Goal: Task Accomplishment & Management: Complete application form

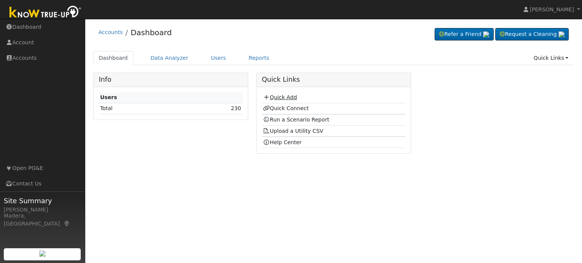
click at [280, 95] on link "Quick Add" at bounding box center [280, 97] width 34 height 6
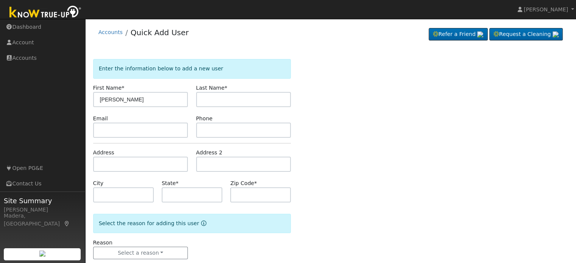
type input "[PERSON_NAME]"
click at [235, 102] on input "text" at bounding box center [243, 99] width 95 height 15
type input "Johnson"
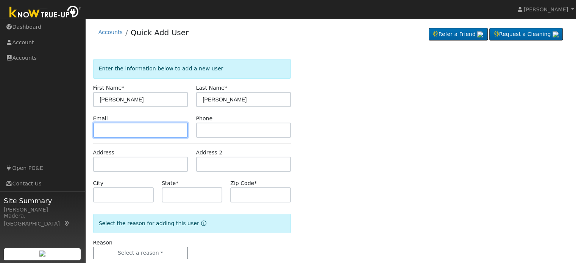
click at [131, 128] on input "text" at bounding box center [140, 130] width 95 height 15
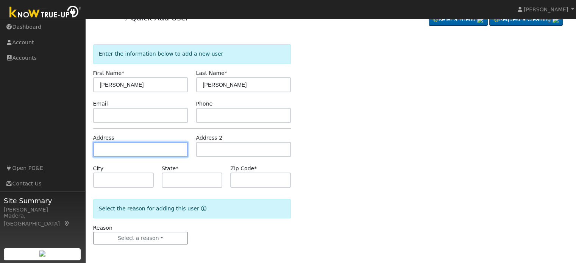
click at [131, 152] on input "text" at bounding box center [140, 149] width 95 height 15
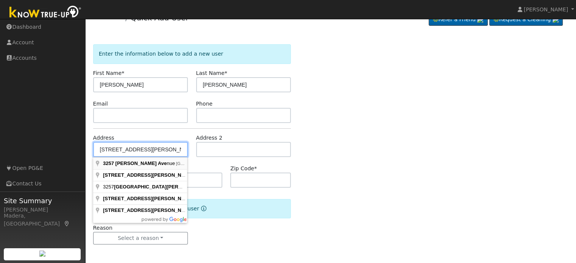
type input "[STREET_ADDRESS][PERSON_NAME]"
type input "Clovis"
type input "CA"
type input "93611"
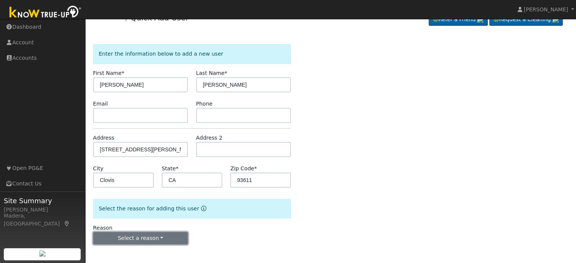
click at [142, 238] on button "Select a reason" at bounding box center [140, 238] width 95 height 13
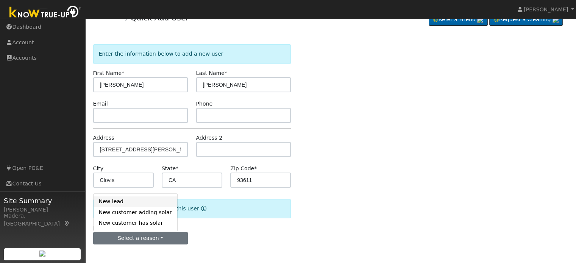
click at [121, 199] on link "New lead" at bounding box center [136, 202] width 84 height 11
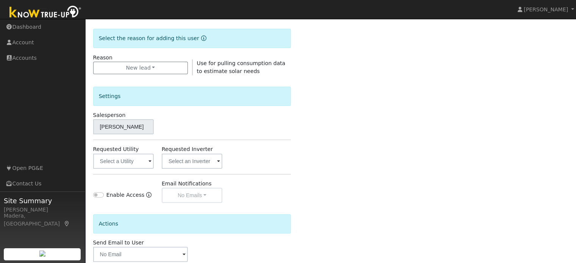
scroll to position [188, 0]
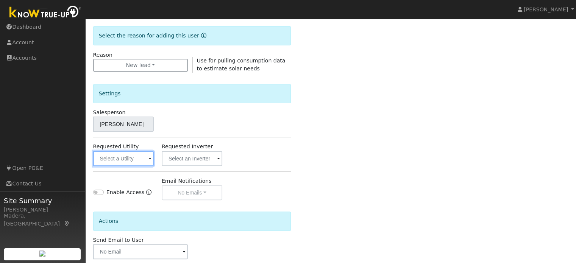
click at [123, 160] on input "text" at bounding box center [123, 158] width 61 height 15
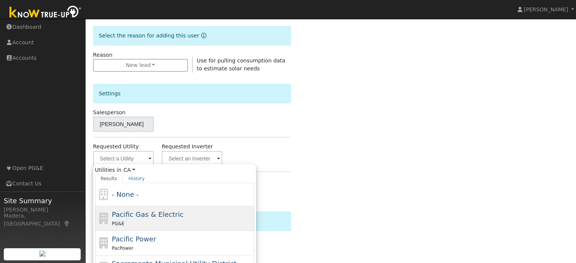
click at [141, 212] on span "Pacific Gas & Electric" at bounding box center [148, 215] width 72 height 8
type input "Pacific Gas & Electric"
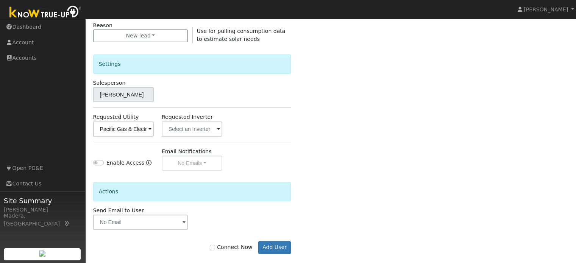
scroll to position [226, 0]
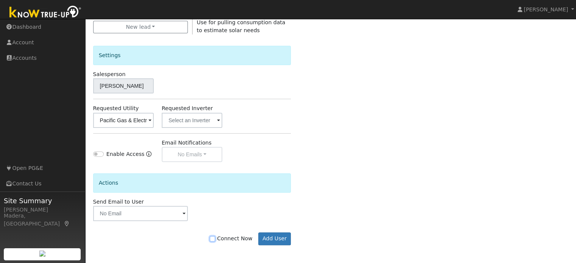
click at [215, 238] on input "Connect Now" at bounding box center [212, 238] width 5 height 5
checkbox input "true"
click at [273, 240] on button "Add User" at bounding box center [274, 239] width 33 height 13
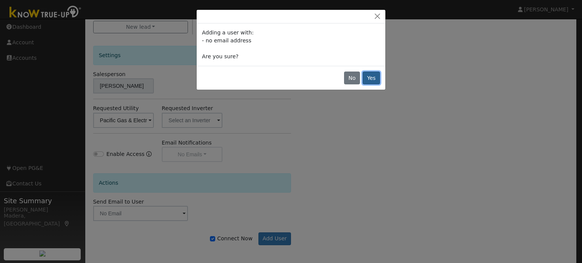
click at [371, 78] on button "Yes" at bounding box center [371, 78] width 17 height 13
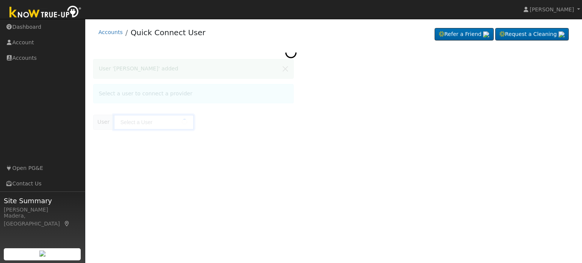
type input "[PERSON_NAME]"
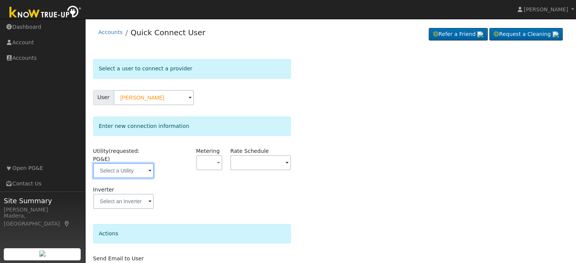
click at [109, 167] on input "text" at bounding box center [123, 170] width 61 height 15
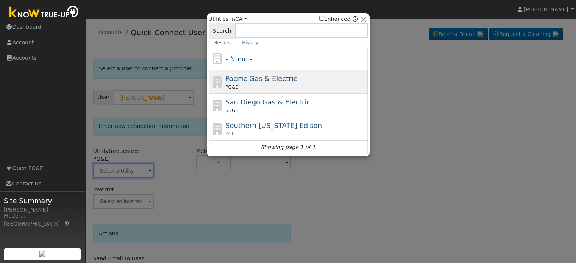
click at [254, 83] on div "Pacific Gas & Electric PG&E" at bounding box center [296, 82] width 141 height 17
type input "PG&E"
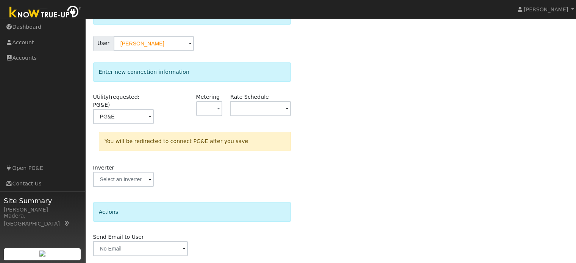
scroll to position [70, 0]
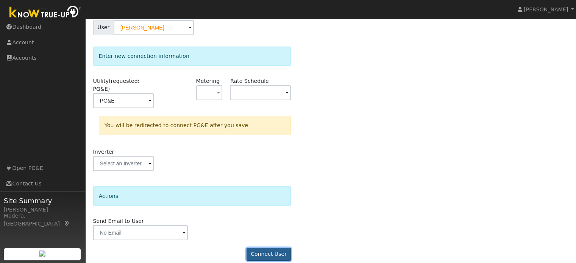
click at [269, 248] on button "Connect User" at bounding box center [269, 254] width 45 height 13
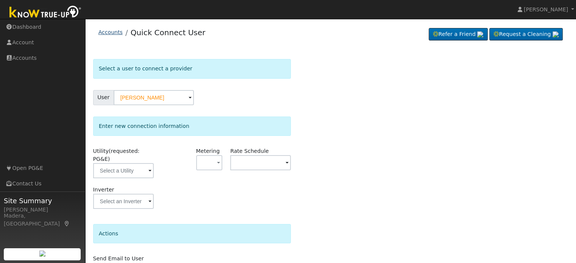
click at [109, 31] on link "Accounts" at bounding box center [111, 32] width 24 height 6
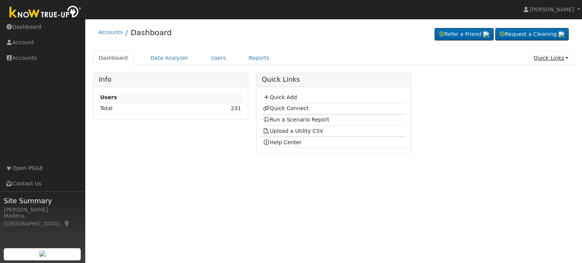
click at [559, 58] on link "Quick Links" at bounding box center [551, 58] width 46 height 14
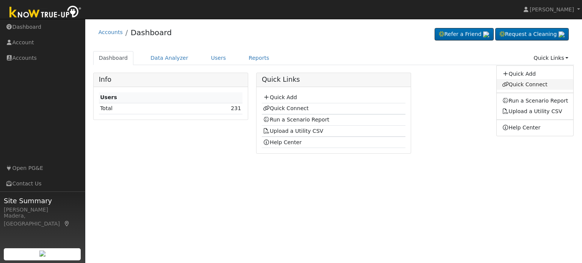
click at [540, 85] on link "Quick Connect" at bounding box center [535, 84] width 77 height 11
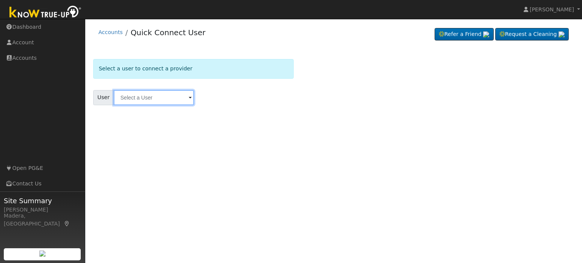
click at [155, 98] on input "text" at bounding box center [154, 97] width 80 height 15
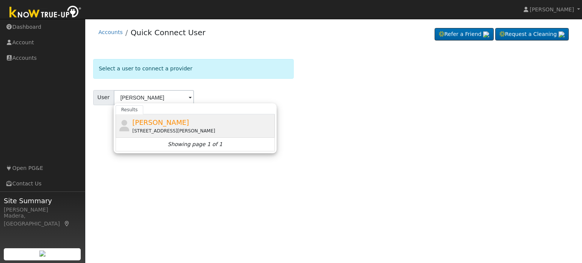
click at [189, 128] on div "[STREET_ADDRESS][PERSON_NAME]" at bounding box center [202, 131] width 141 height 7
type input "[PERSON_NAME]"
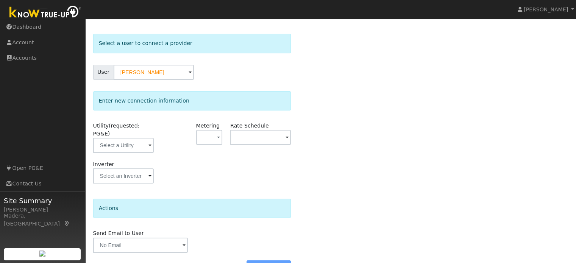
scroll to position [38, 0]
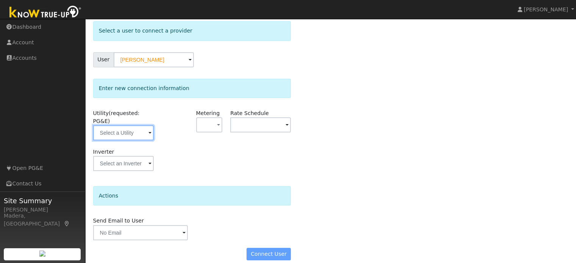
click at [113, 125] on input "text" at bounding box center [123, 132] width 61 height 15
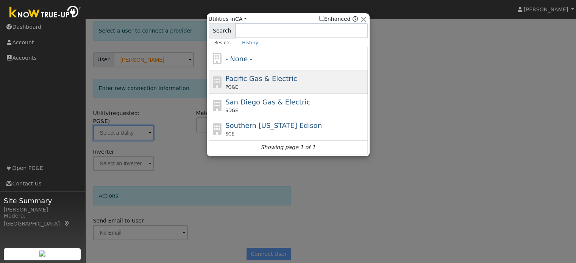
click at [255, 86] on div "PG&E" at bounding box center [296, 87] width 141 height 7
type input "PG&E"
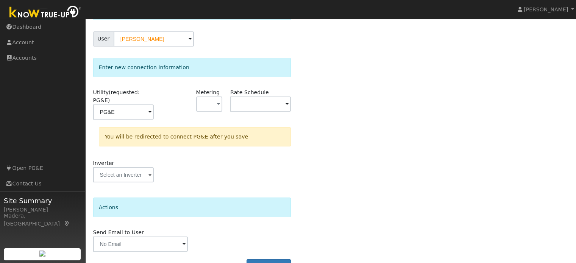
scroll to position [70, 0]
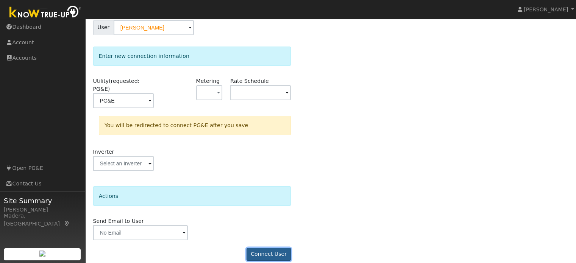
click at [265, 248] on button "Connect User" at bounding box center [269, 254] width 45 height 13
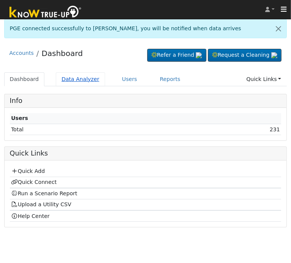
click at [75, 80] on link "Data Analyzer" at bounding box center [80, 79] width 49 height 14
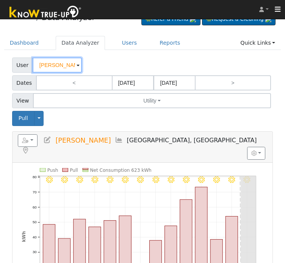
scroll to position [11, 0]
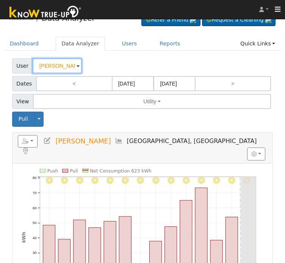
click at [50, 63] on input "[PERSON_NAME]" at bounding box center [57, 65] width 49 height 15
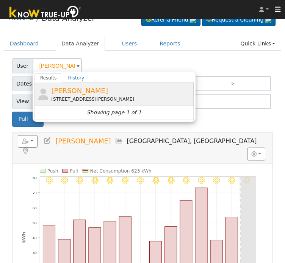
click at [73, 94] on span "[PERSON_NAME]" at bounding box center [79, 91] width 57 height 8
type input "[PERSON_NAME]"
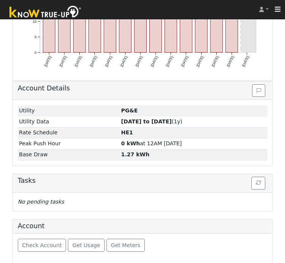
scroll to position [243, 0]
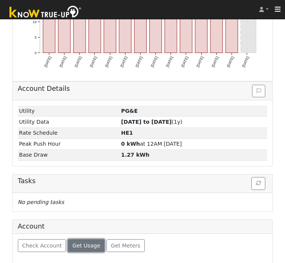
click at [83, 243] on span "Get Usage" at bounding box center [86, 246] width 28 height 6
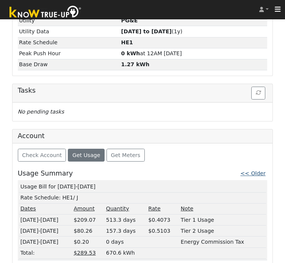
click at [259, 171] on link "<< Older" at bounding box center [252, 174] width 25 height 6
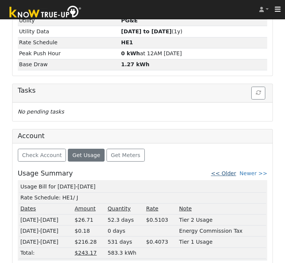
click at [230, 171] on link "<< Older" at bounding box center [223, 174] width 25 height 6
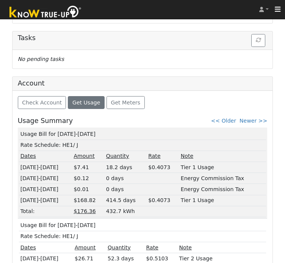
scroll to position [388, 0]
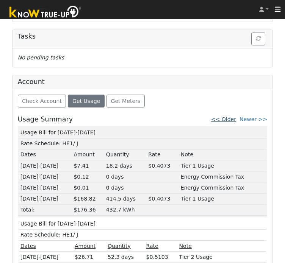
click at [230, 118] on link "<< Older" at bounding box center [223, 119] width 25 height 6
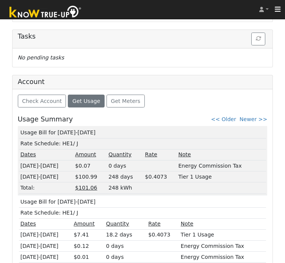
scroll to position [414, 0]
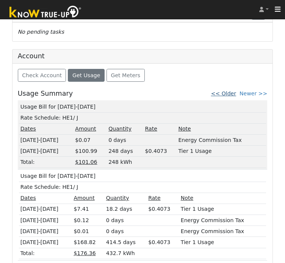
click at [233, 91] on link "<< Older" at bounding box center [223, 94] width 25 height 6
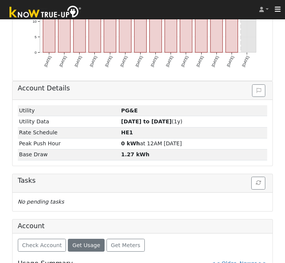
scroll to position [391, 0]
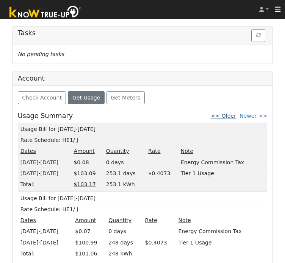
click at [233, 116] on link "<< Older" at bounding box center [223, 116] width 25 height 6
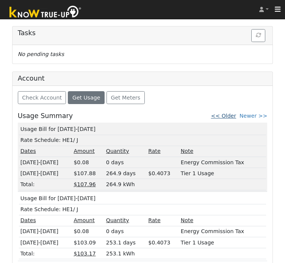
click at [232, 113] on link "<< Older" at bounding box center [223, 116] width 25 height 6
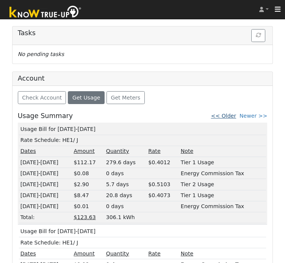
click at [224, 114] on link "<< Older" at bounding box center [223, 116] width 25 height 6
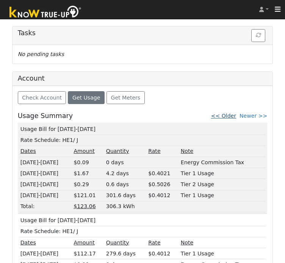
click at [232, 113] on link "<< Older" at bounding box center [223, 116] width 25 height 6
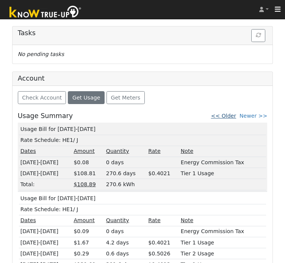
click at [233, 113] on link "<< Older" at bounding box center [223, 116] width 25 height 6
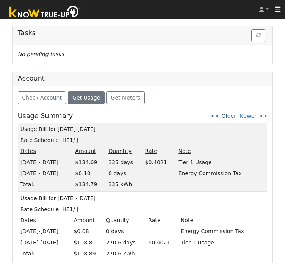
click at [229, 116] on link "<< Older" at bounding box center [223, 116] width 25 height 6
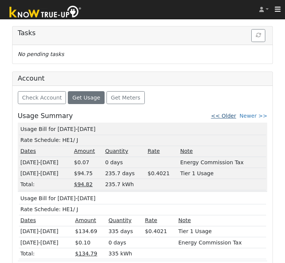
click at [230, 116] on link "<< Older" at bounding box center [223, 116] width 25 height 6
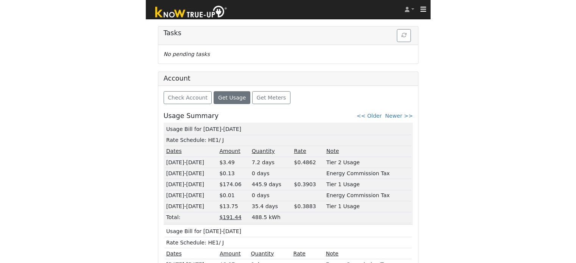
scroll to position [277, 0]
